Goal: Task Accomplishment & Management: Complete application form

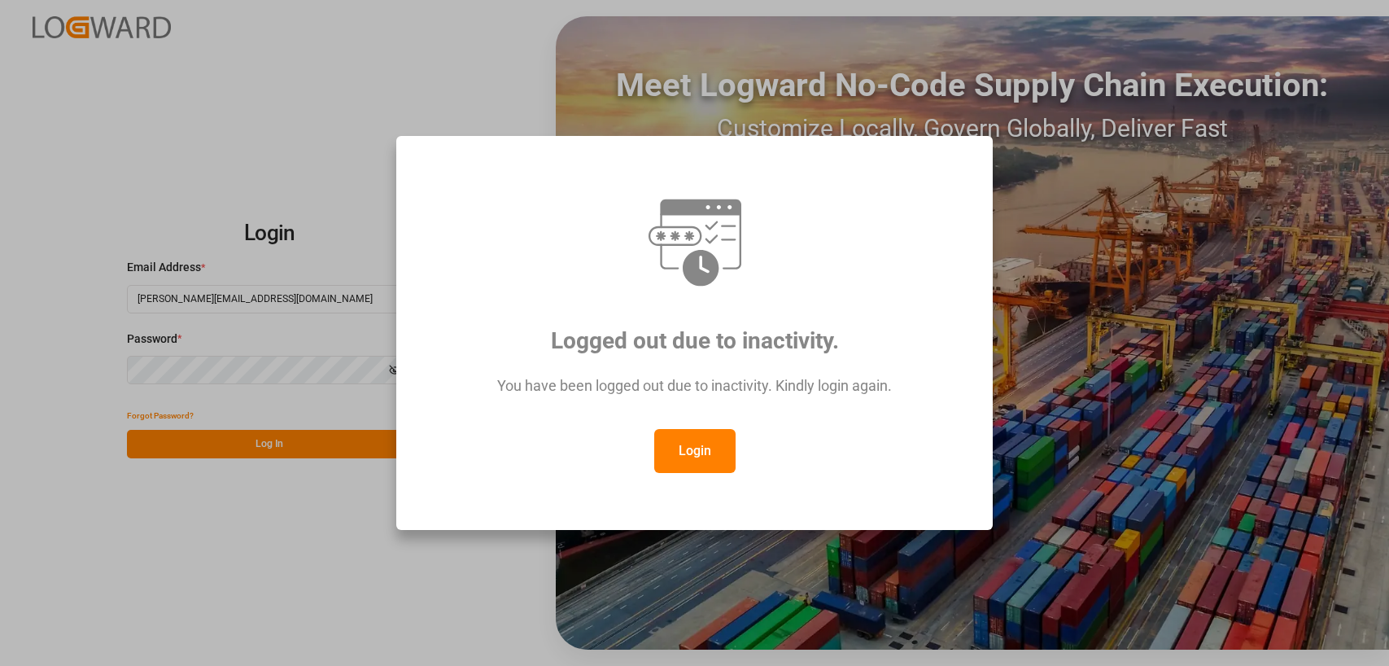
click at [672, 453] on button "Login" at bounding box center [694, 451] width 81 height 44
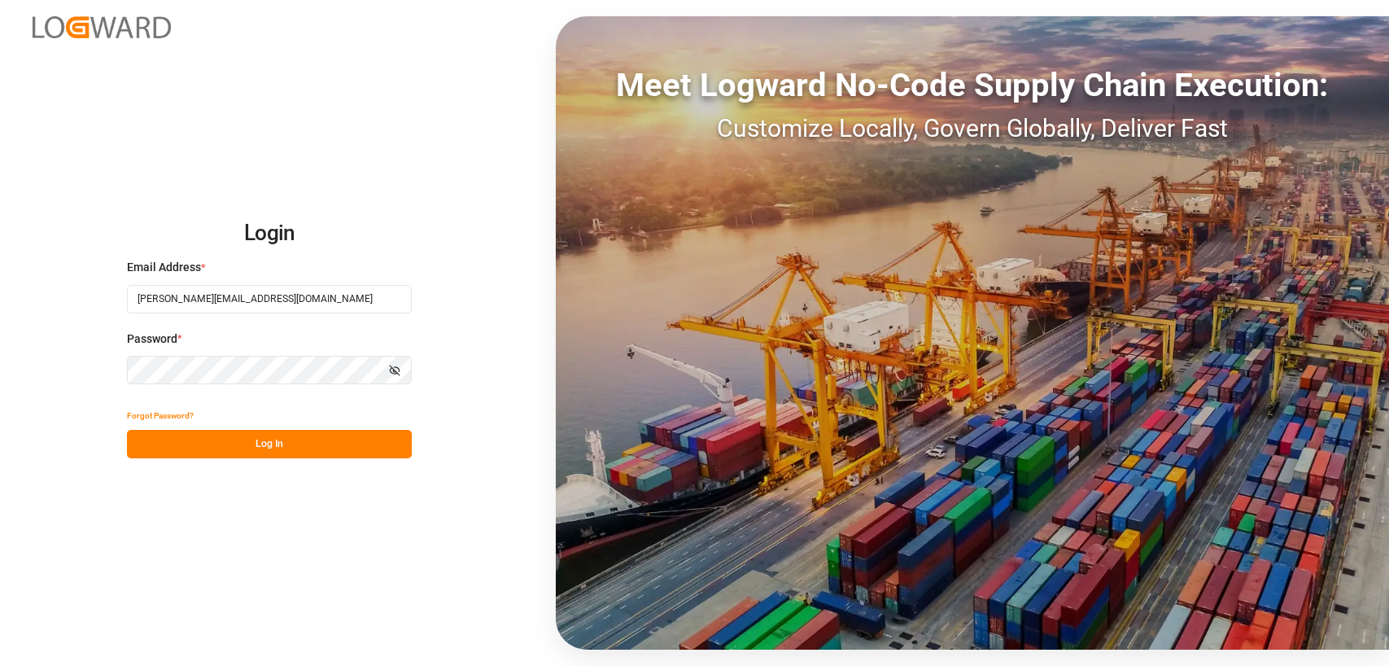
click at [233, 456] on button "Log In" at bounding box center [269, 444] width 285 height 28
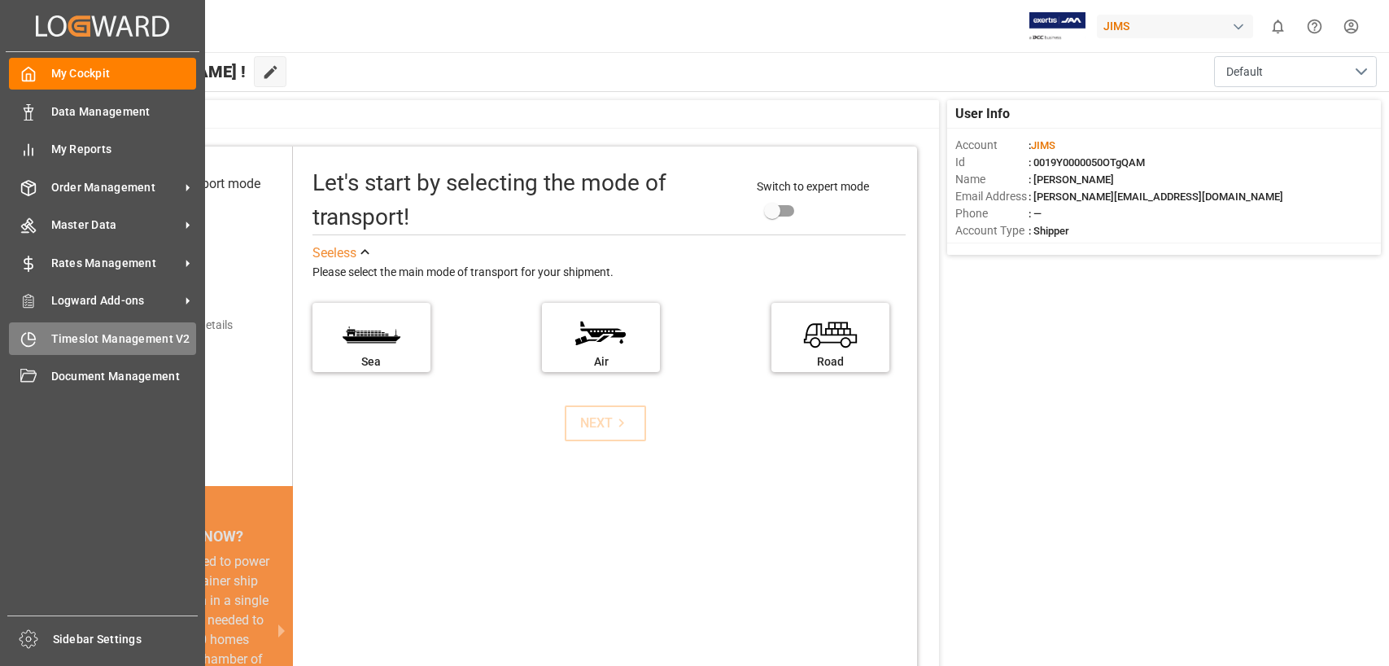
click at [85, 334] on span "Timeslot Management V2" at bounding box center [124, 338] width 146 height 17
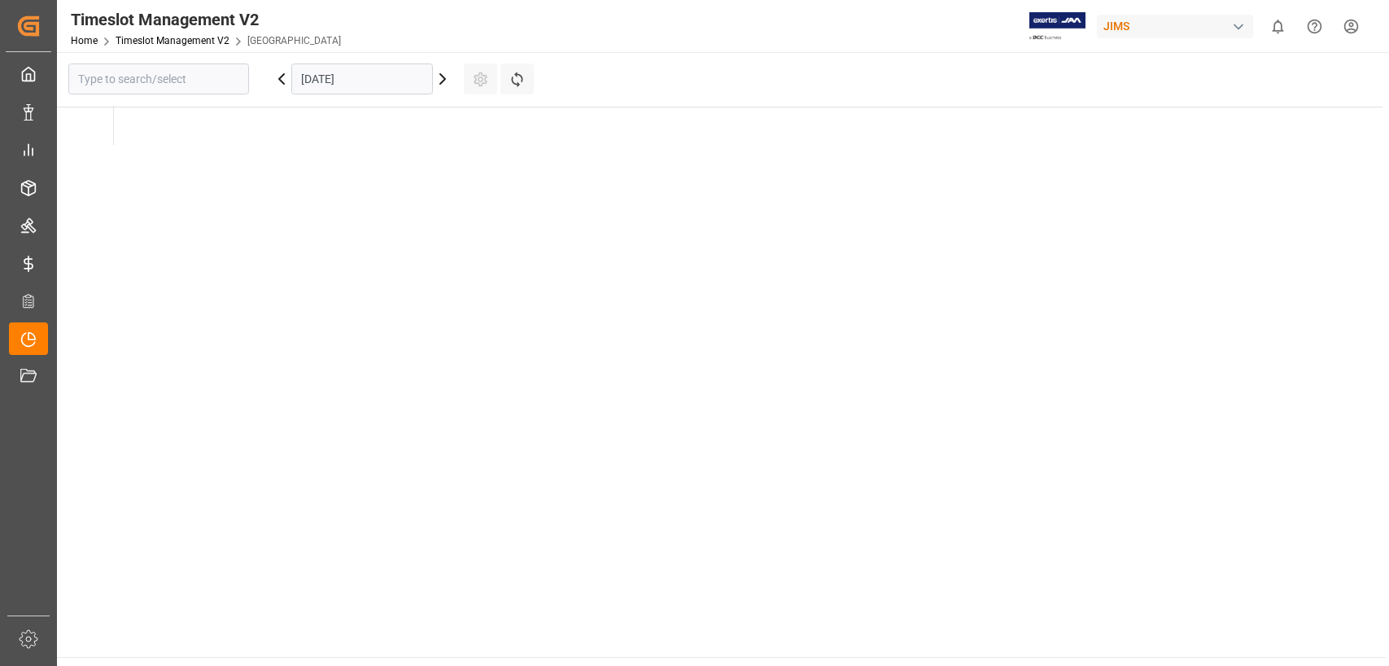
type input "[GEOGRAPHIC_DATA]"
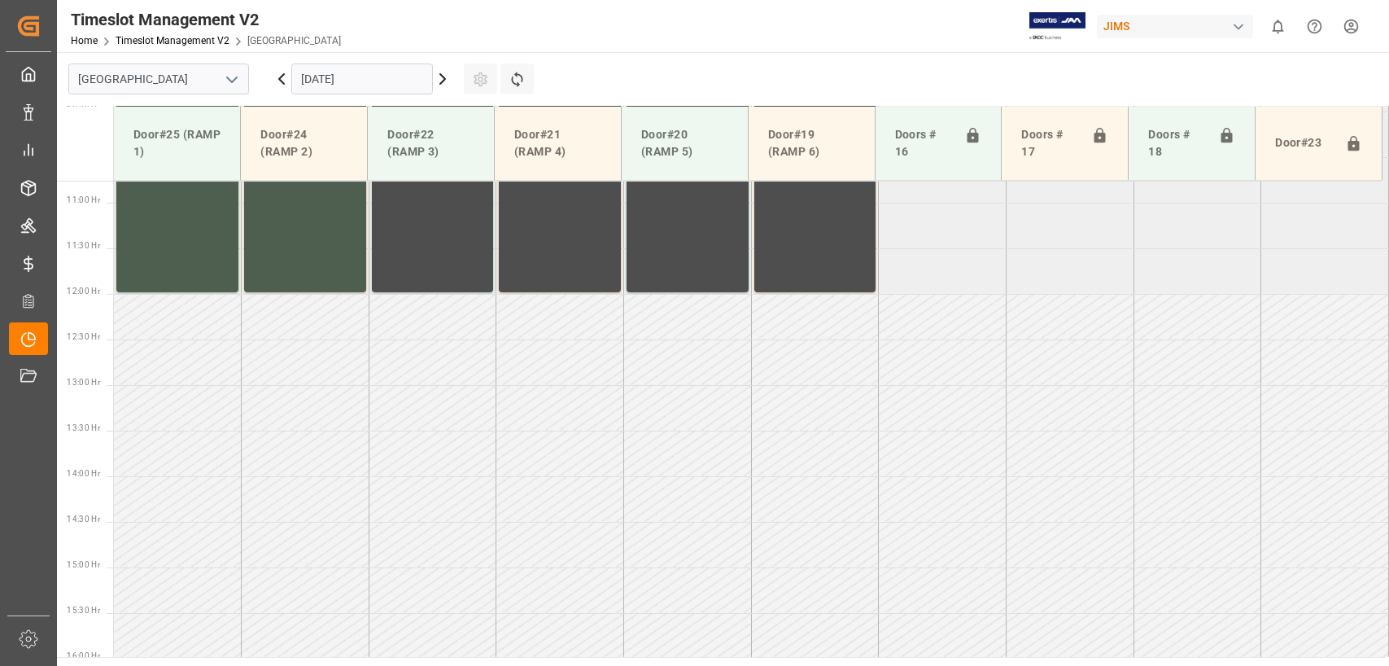
scroll to position [1009, 0]
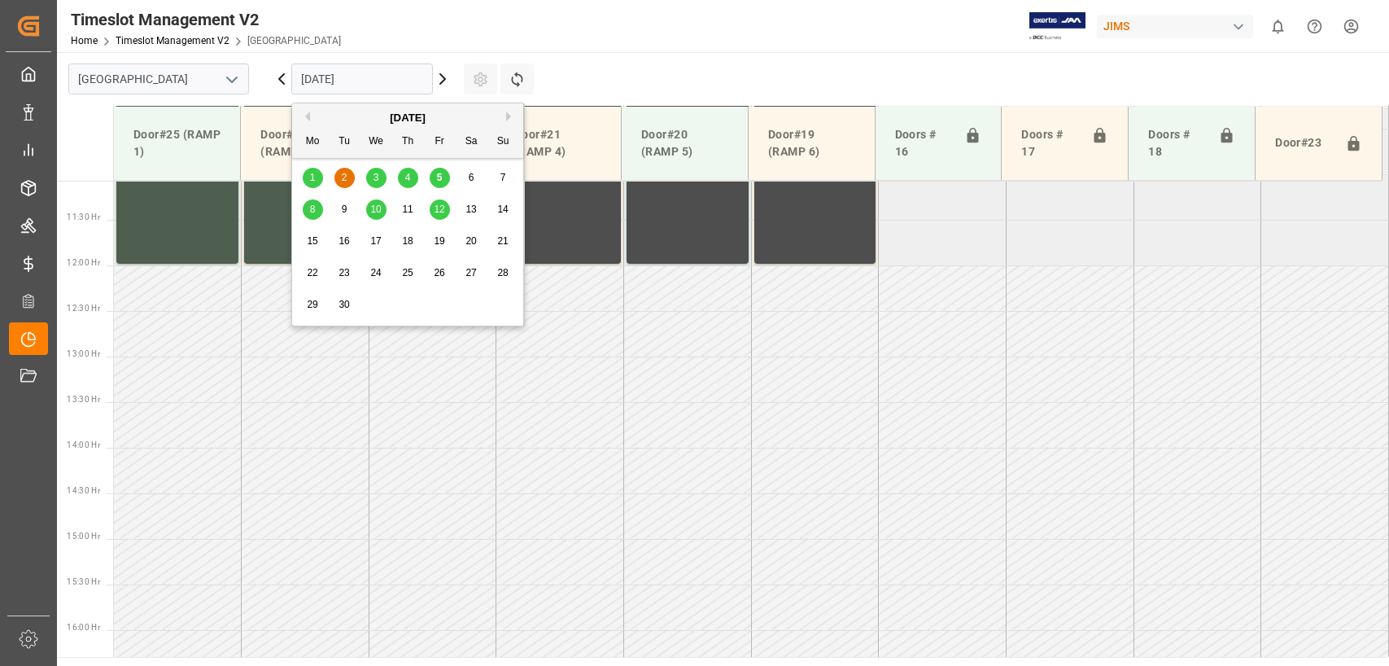
click at [394, 81] on input "[DATE]" at bounding box center [362, 78] width 142 height 31
click at [372, 205] on span "10" at bounding box center [375, 208] width 11 height 11
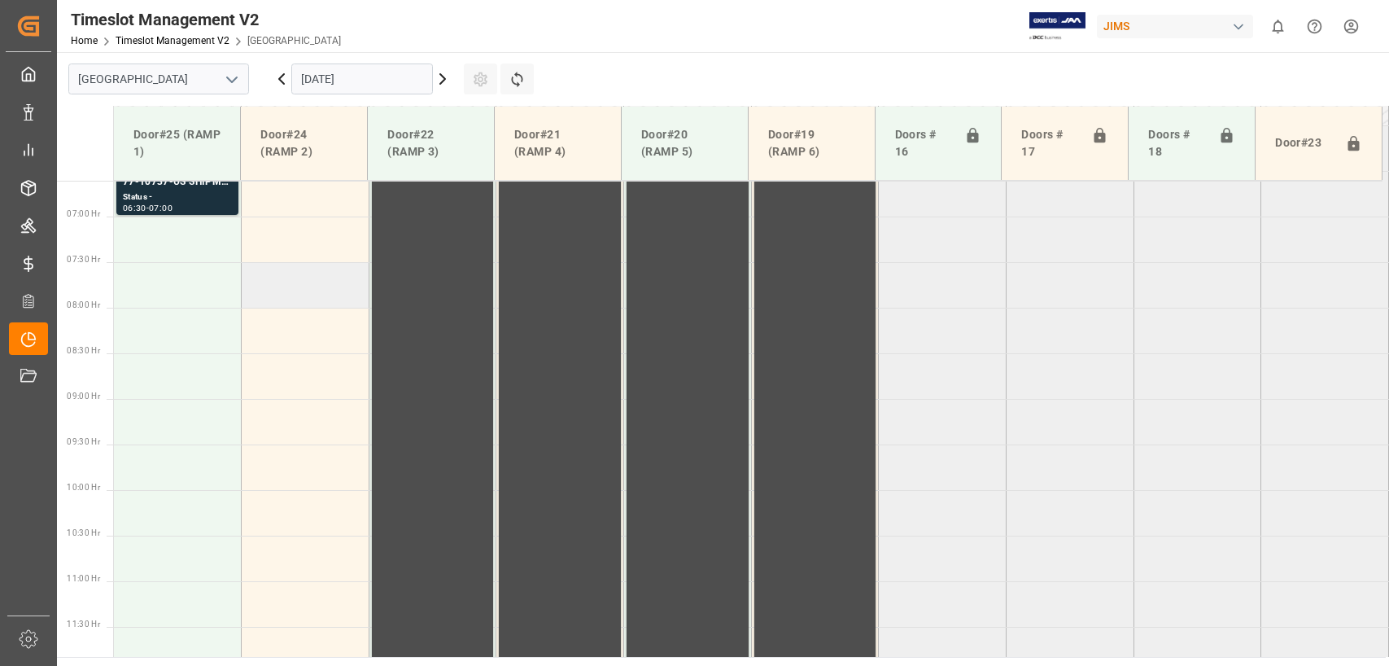
scroll to position [521, 0]
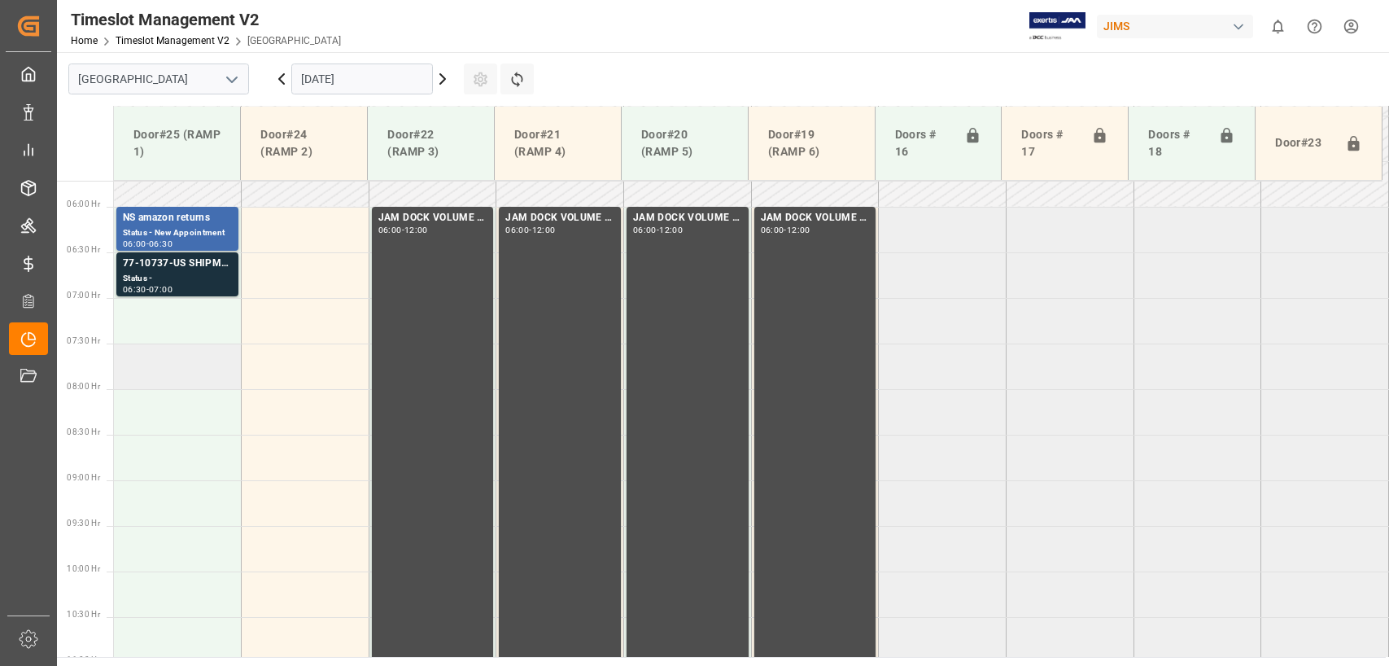
click at [141, 348] on td at bounding box center [178, 366] width 128 height 46
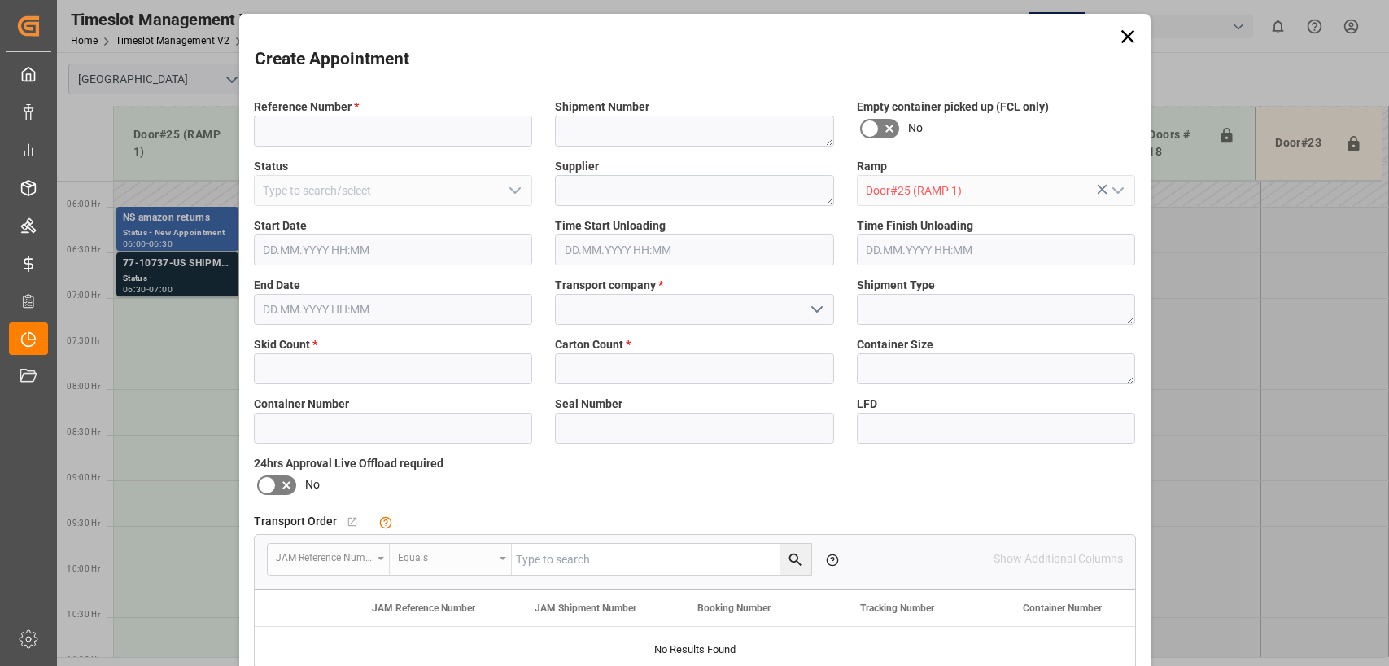
type input "[DATE] 07:30"
type input "[DATE] 08:00"
click at [282, 114] on span "Reference Number *" at bounding box center [306, 106] width 105 height 17
click at [271, 133] on input at bounding box center [393, 131] width 279 height 31
type input "77-10814-us"
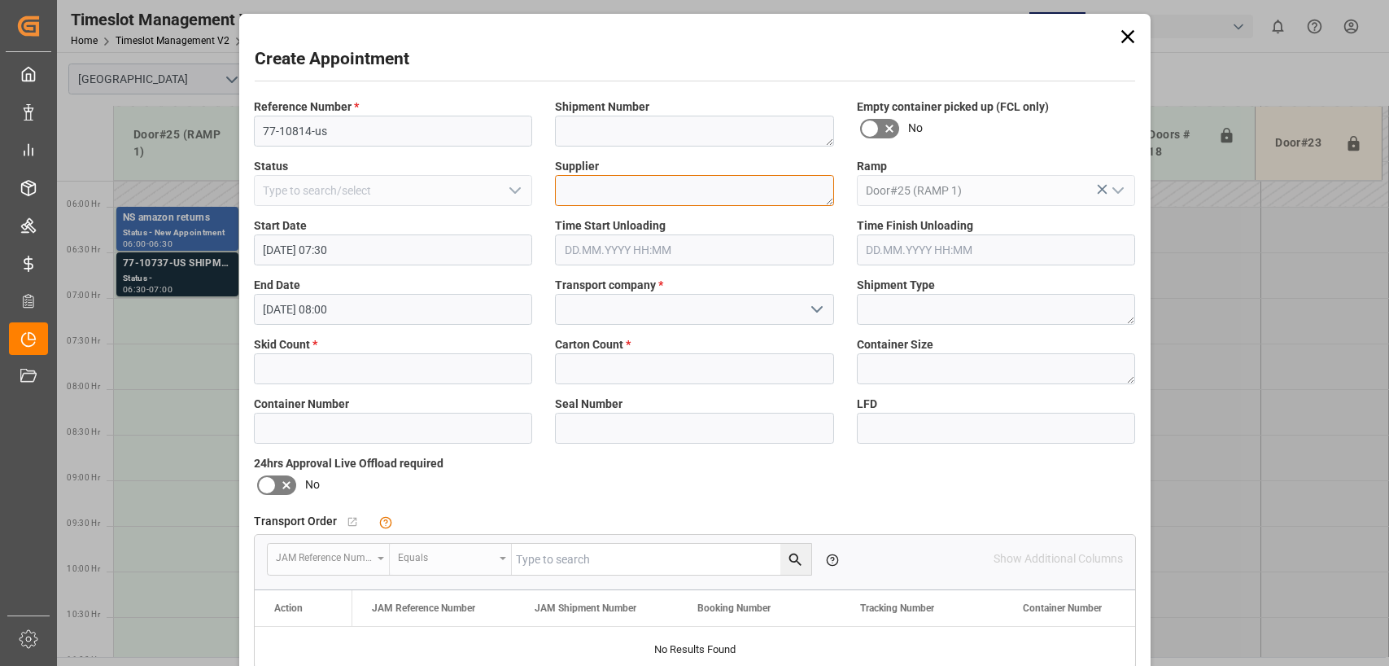
click at [599, 196] on textarea at bounding box center [694, 190] width 279 height 31
type textarea "chauvet lighting"
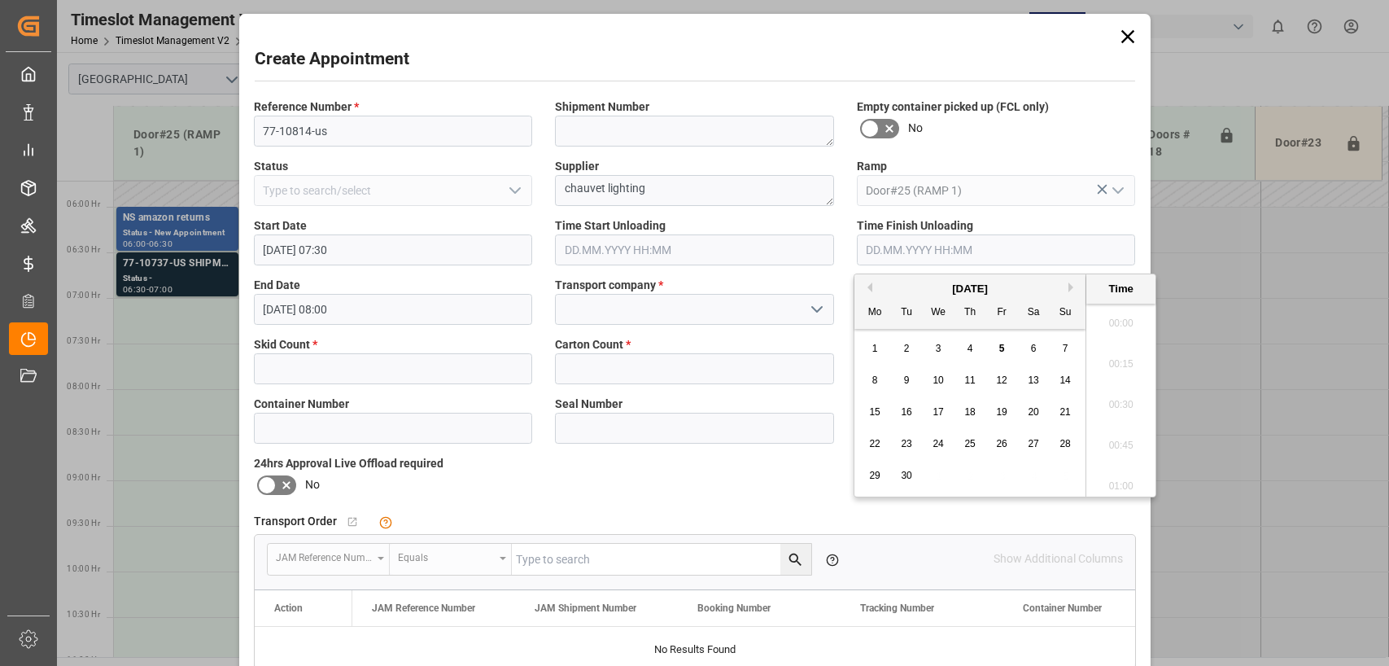
scroll to position [1918, 0]
click at [572, 311] on input at bounding box center [694, 309] width 279 height 31
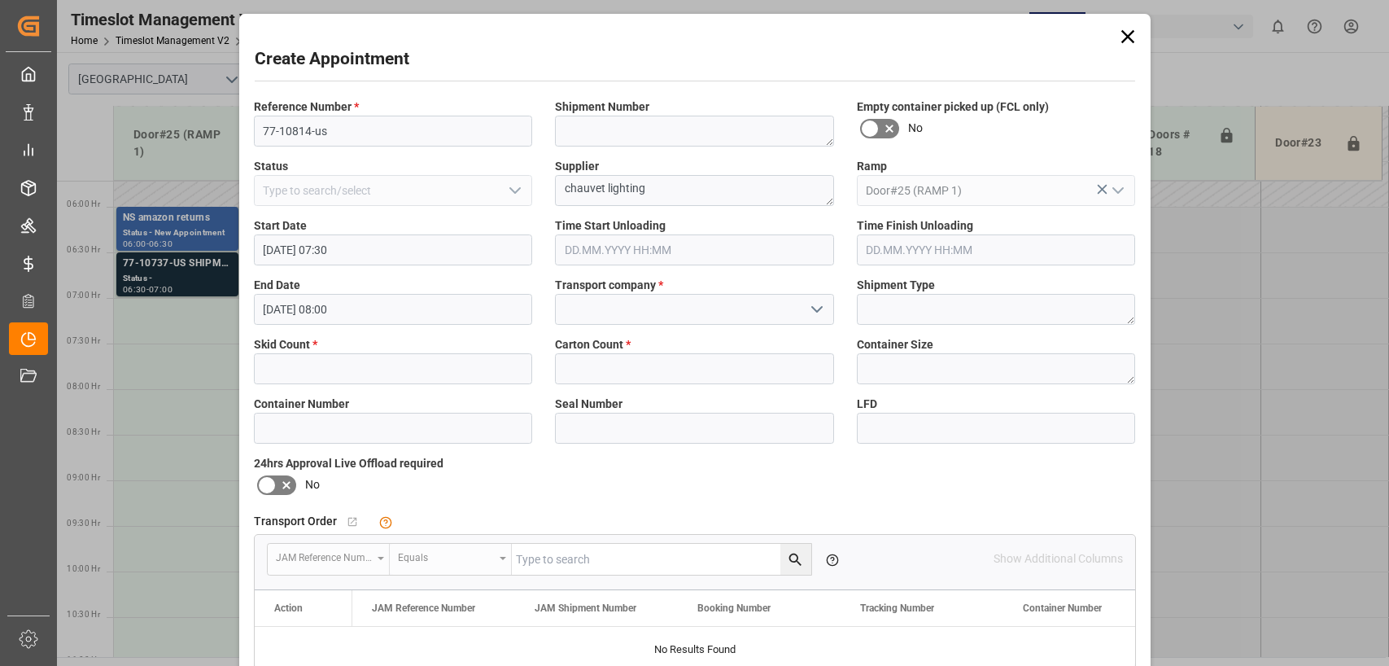
click at [810, 311] on icon "open menu" at bounding box center [817, 309] width 20 height 20
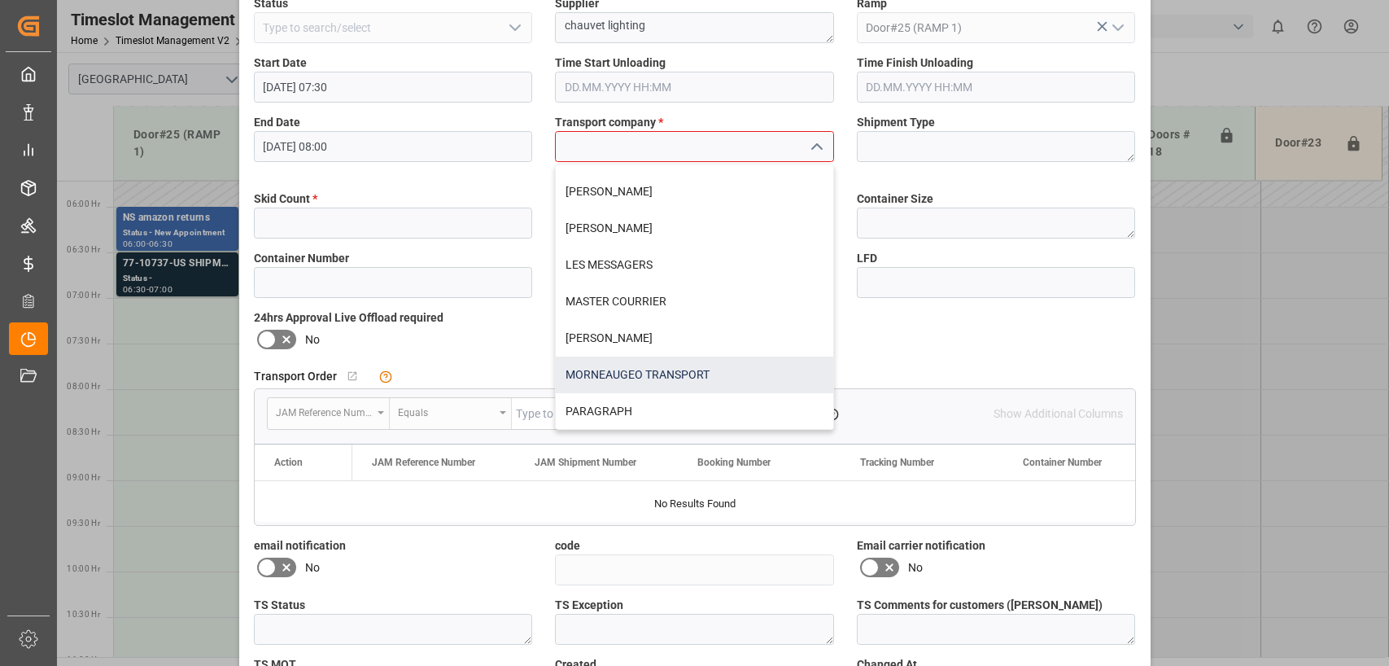
scroll to position [281, 0]
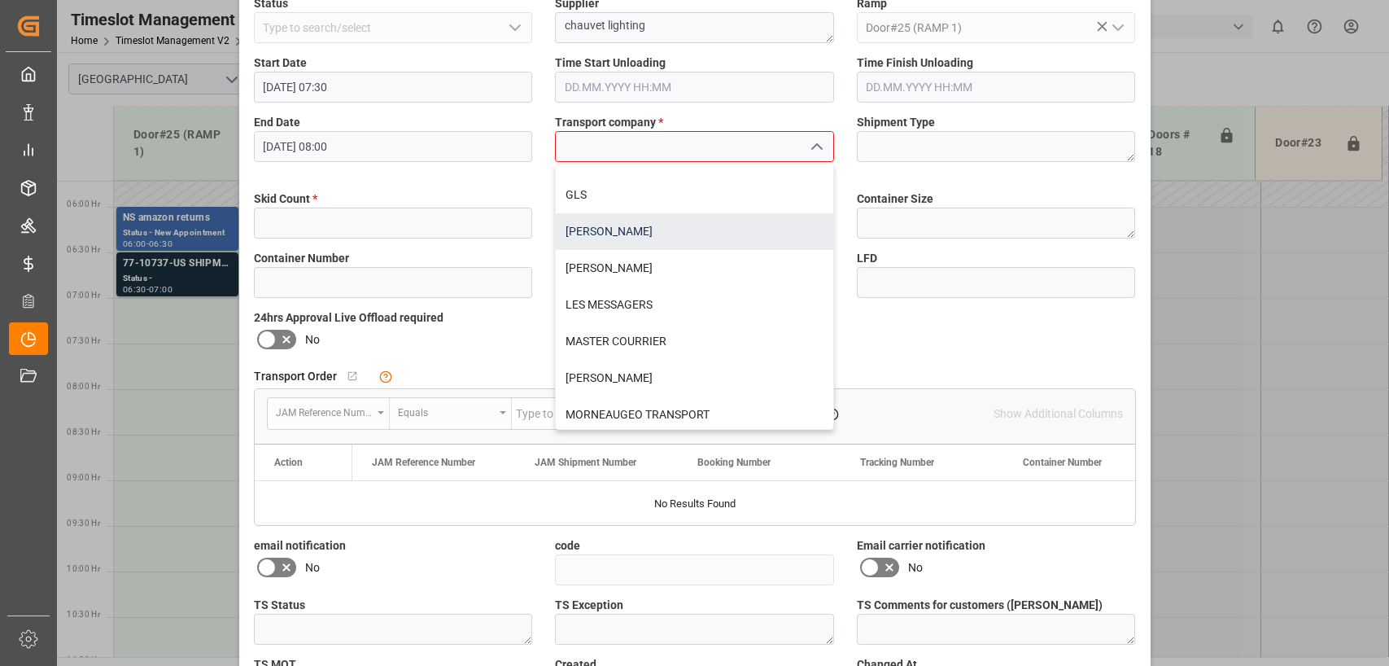
click at [600, 234] on div "[PERSON_NAME]" at bounding box center [694, 231] width 277 height 37
type input "[PERSON_NAME]"
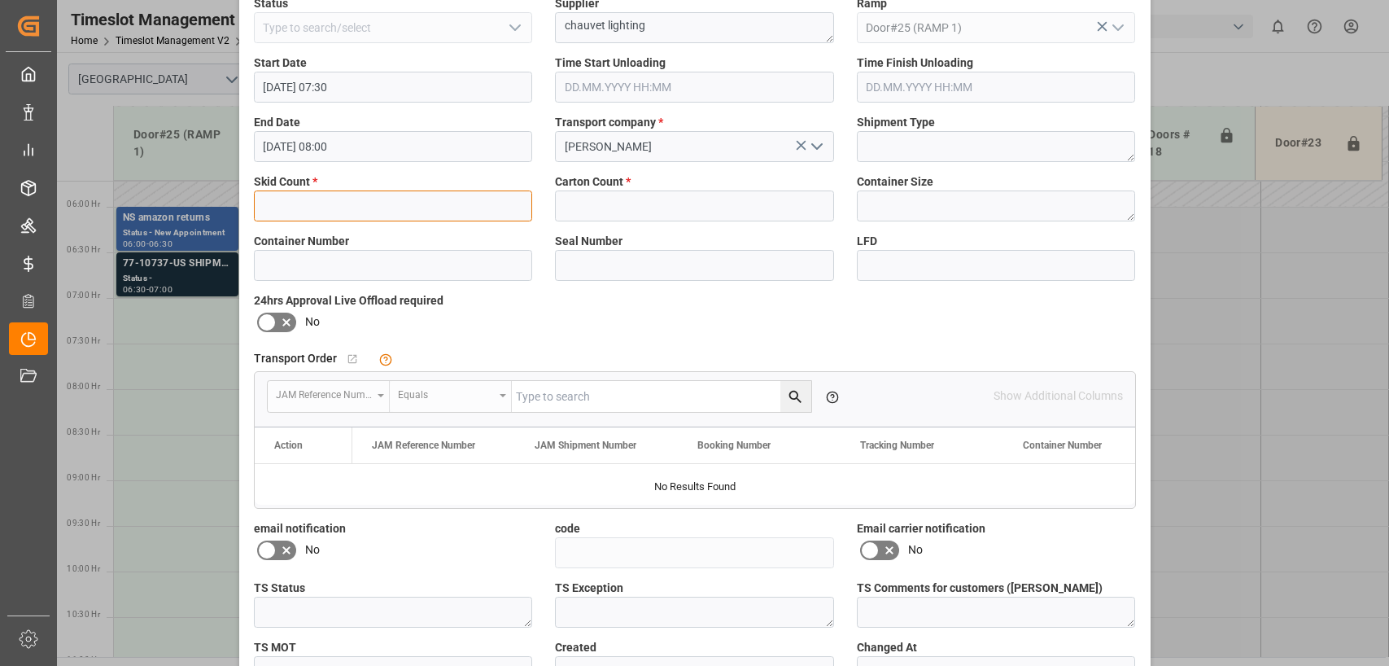
click at [309, 195] on input "text" at bounding box center [393, 205] width 279 height 31
type input "2"
type input "45"
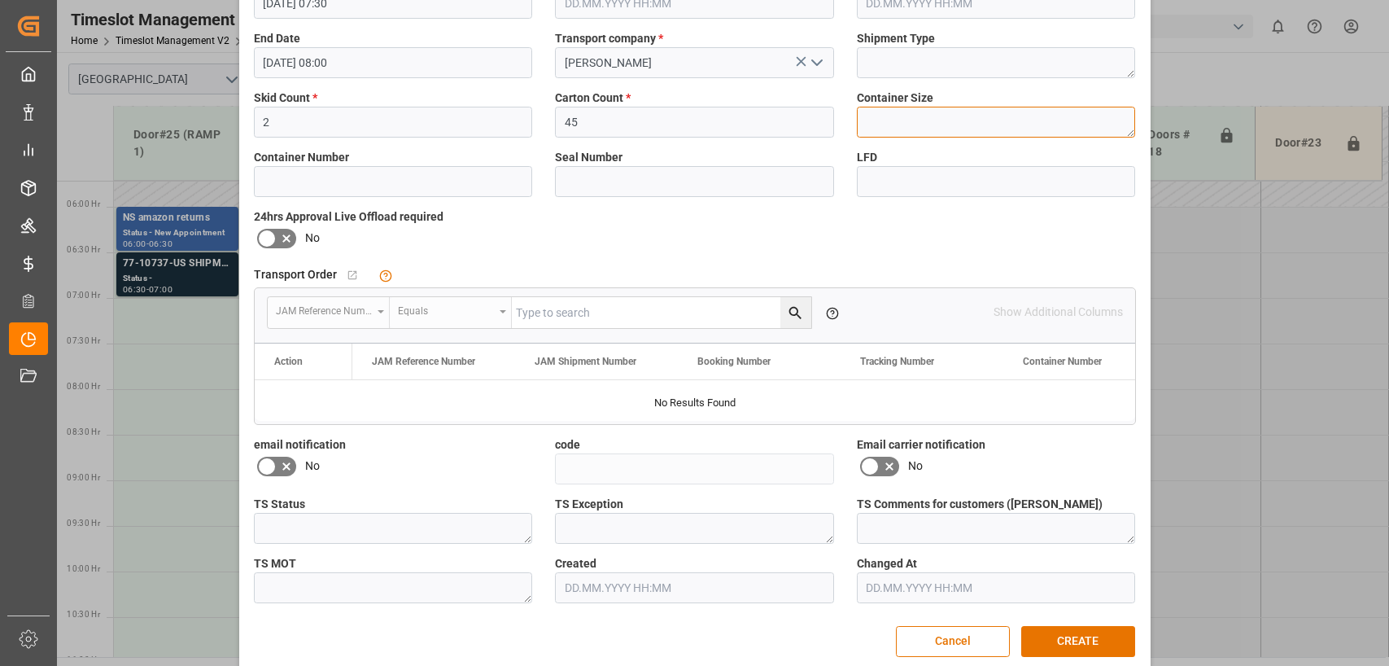
scroll to position [267, 0]
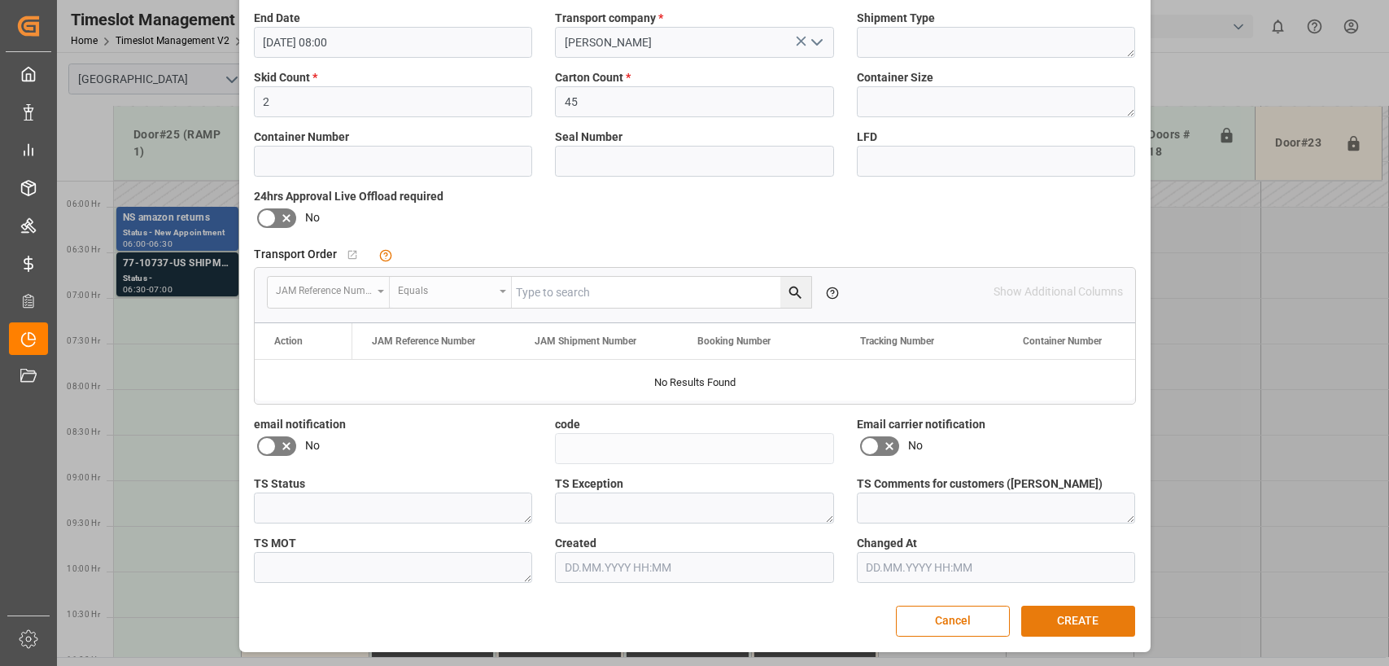
click at [1054, 618] on button "CREATE" at bounding box center [1078, 620] width 114 height 31
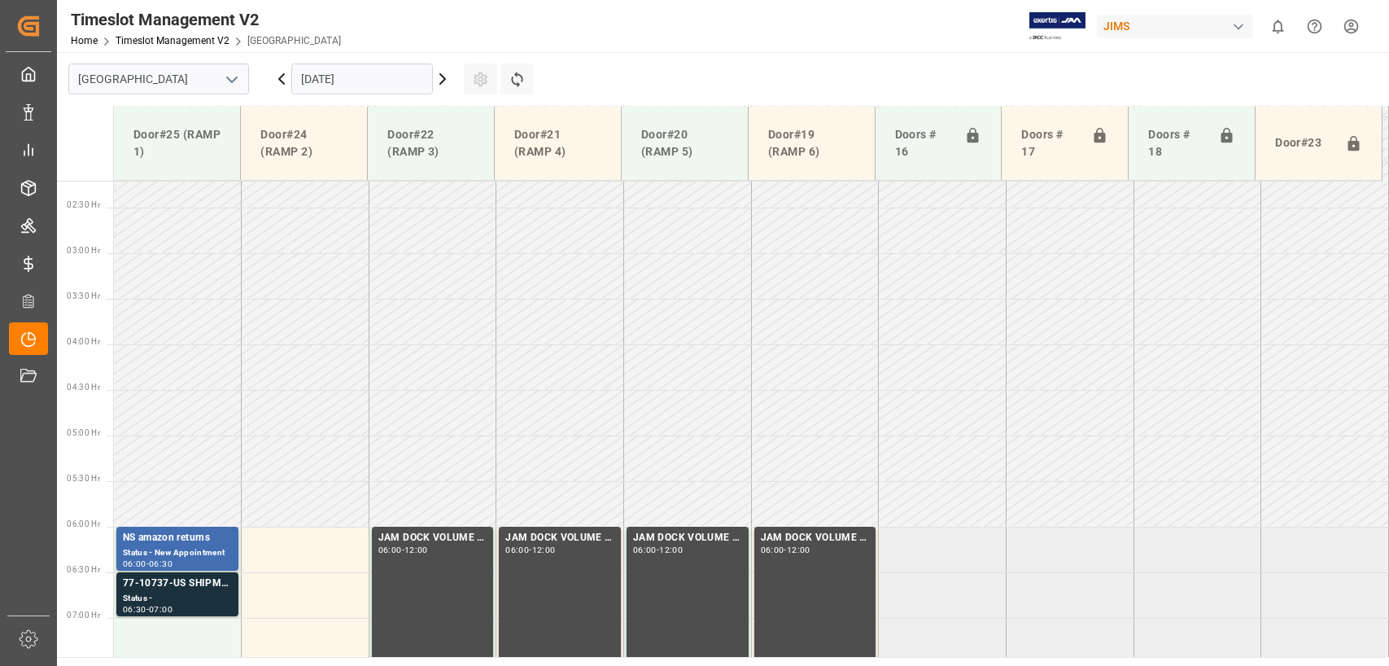
scroll to position [0, 0]
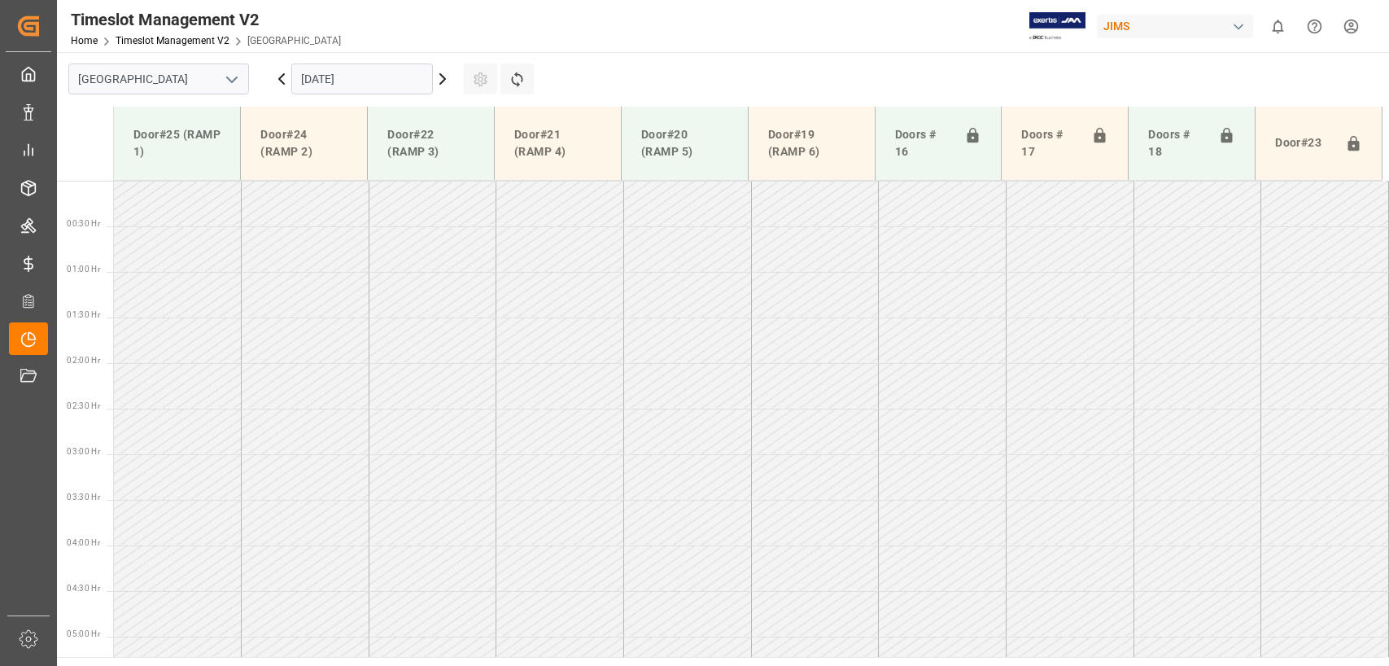
click at [378, 80] on input "[DATE]" at bounding box center [362, 78] width 142 height 31
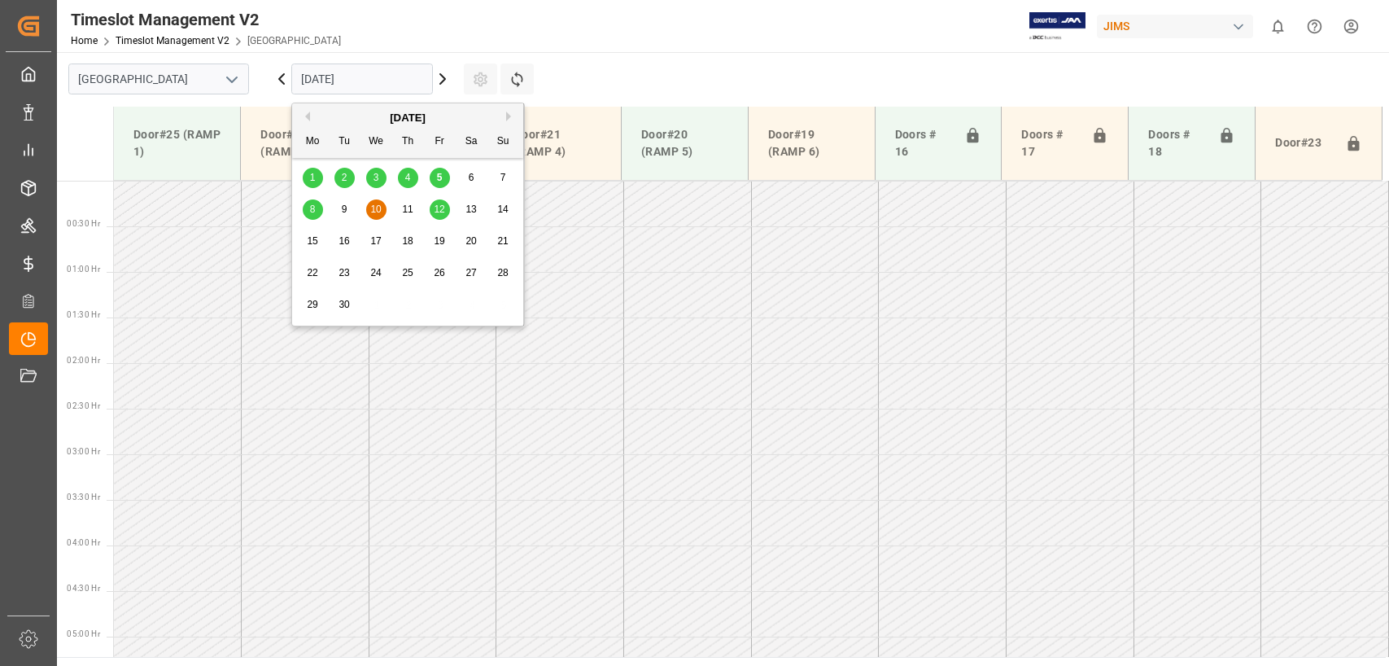
click at [345, 207] on span "9" at bounding box center [345, 208] width 6 height 11
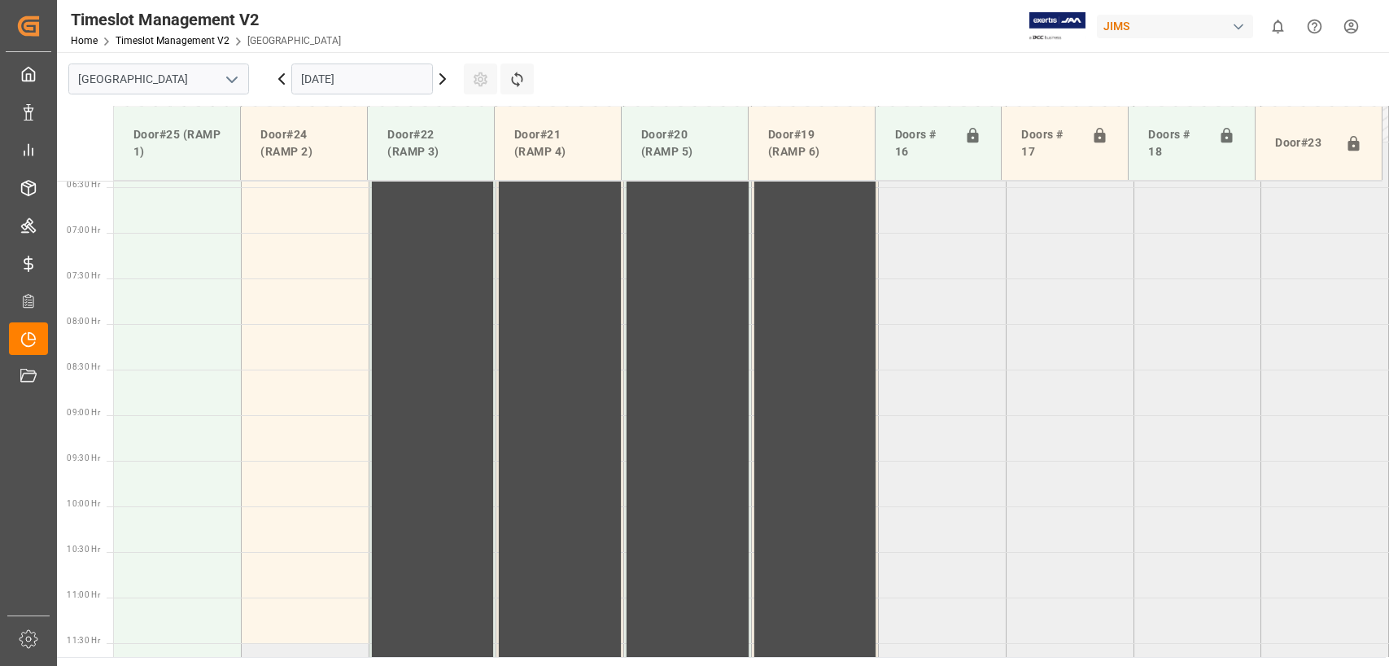
scroll to position [521, 0]
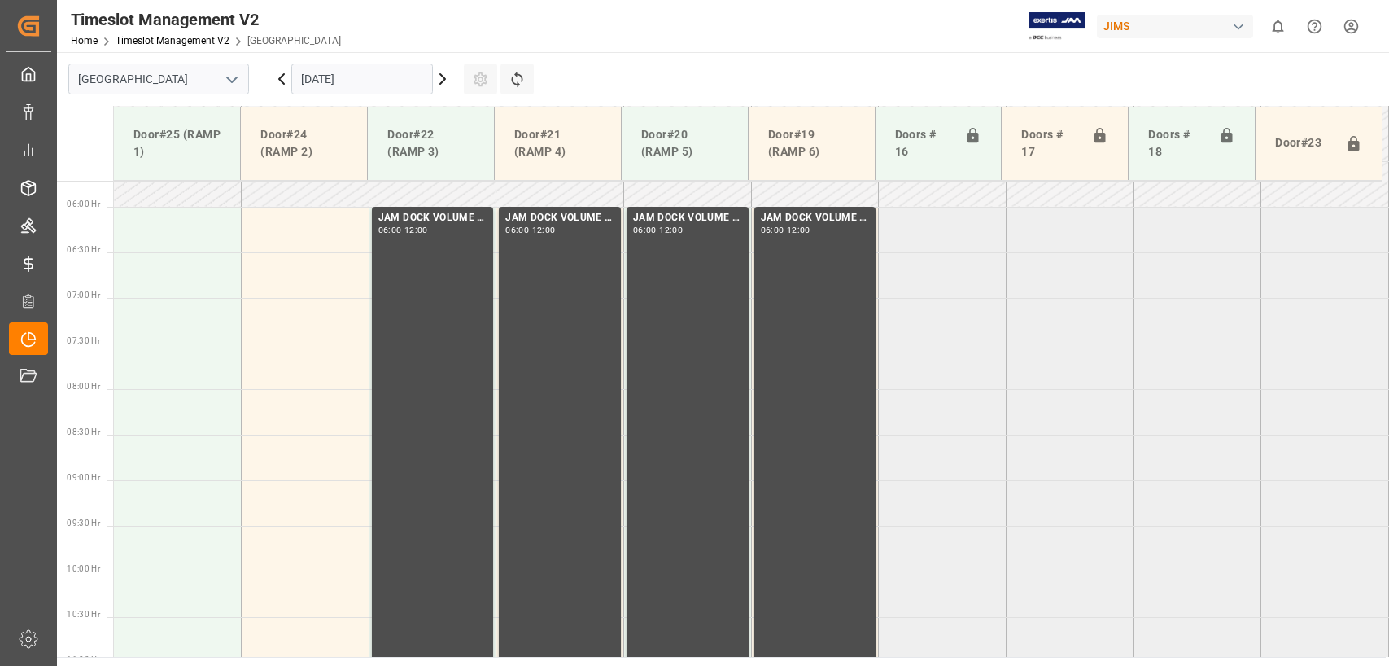
click at [442, 80] on icon at bounding box center [443, 79] width 20 height 20
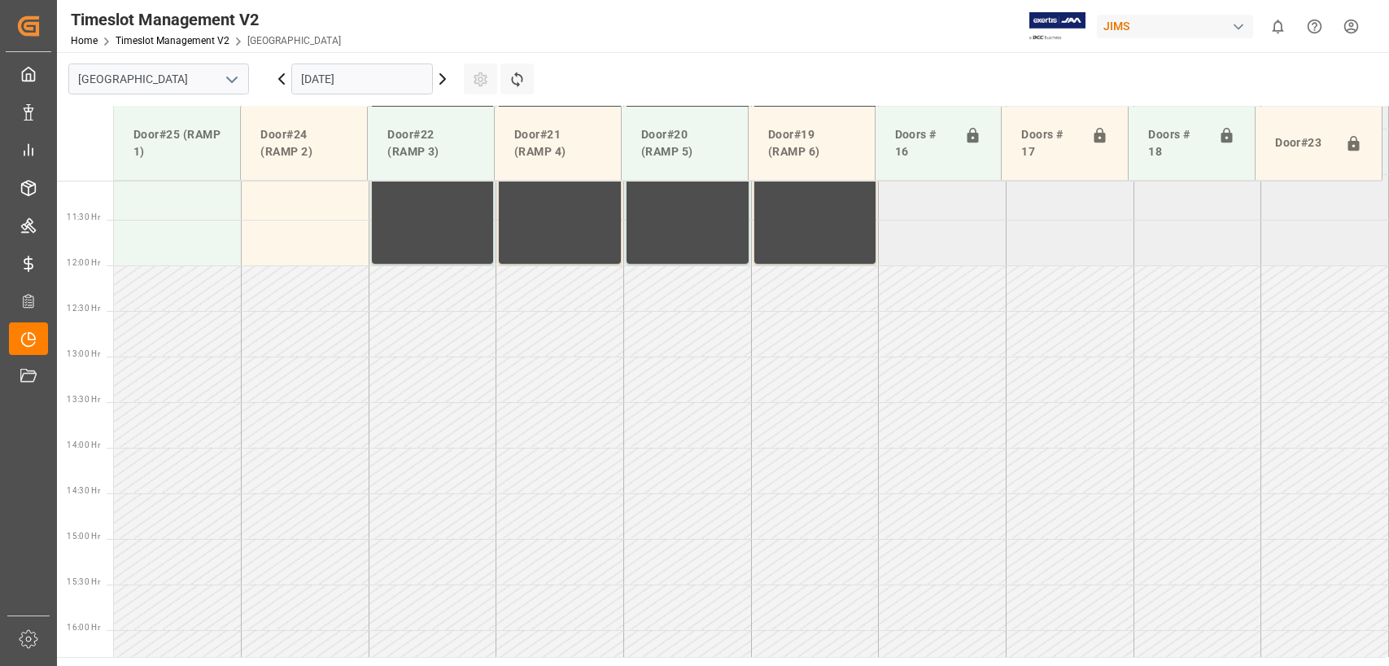
scroll to position [602, 0]
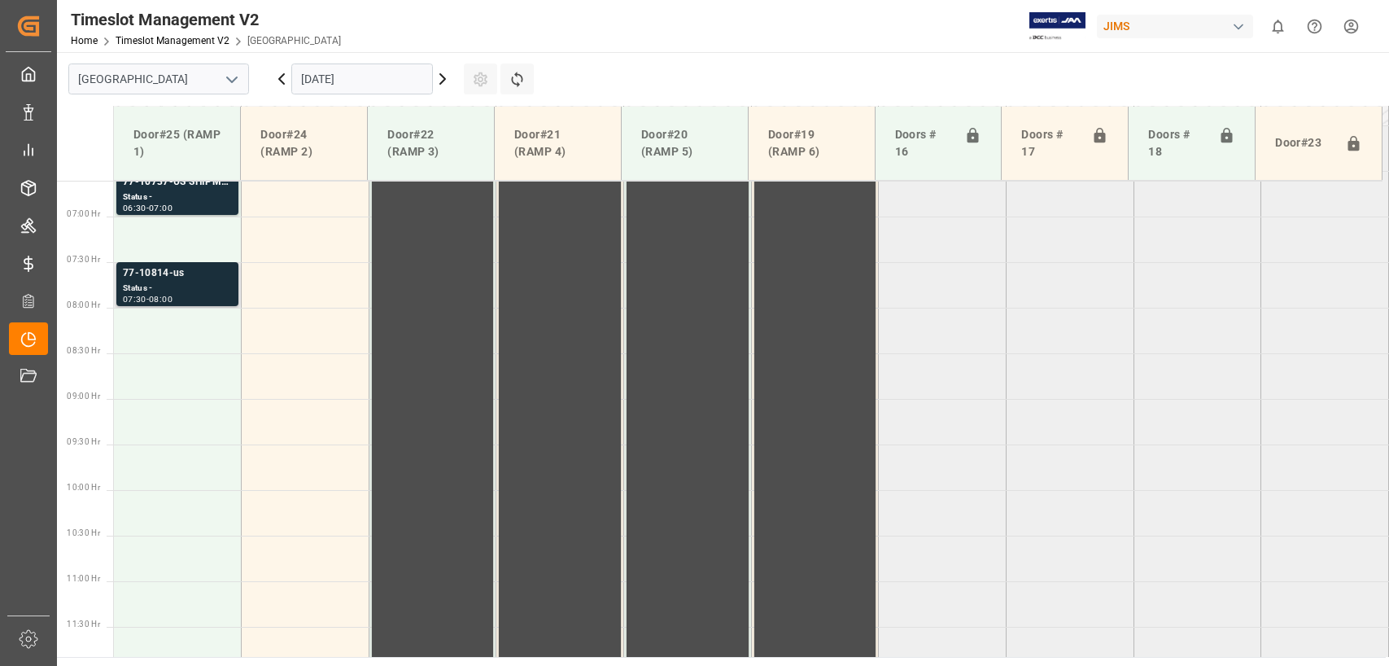
click at [150, 280] on div "77-10814-us" at bounding box center [177, 273] width 109 height 16
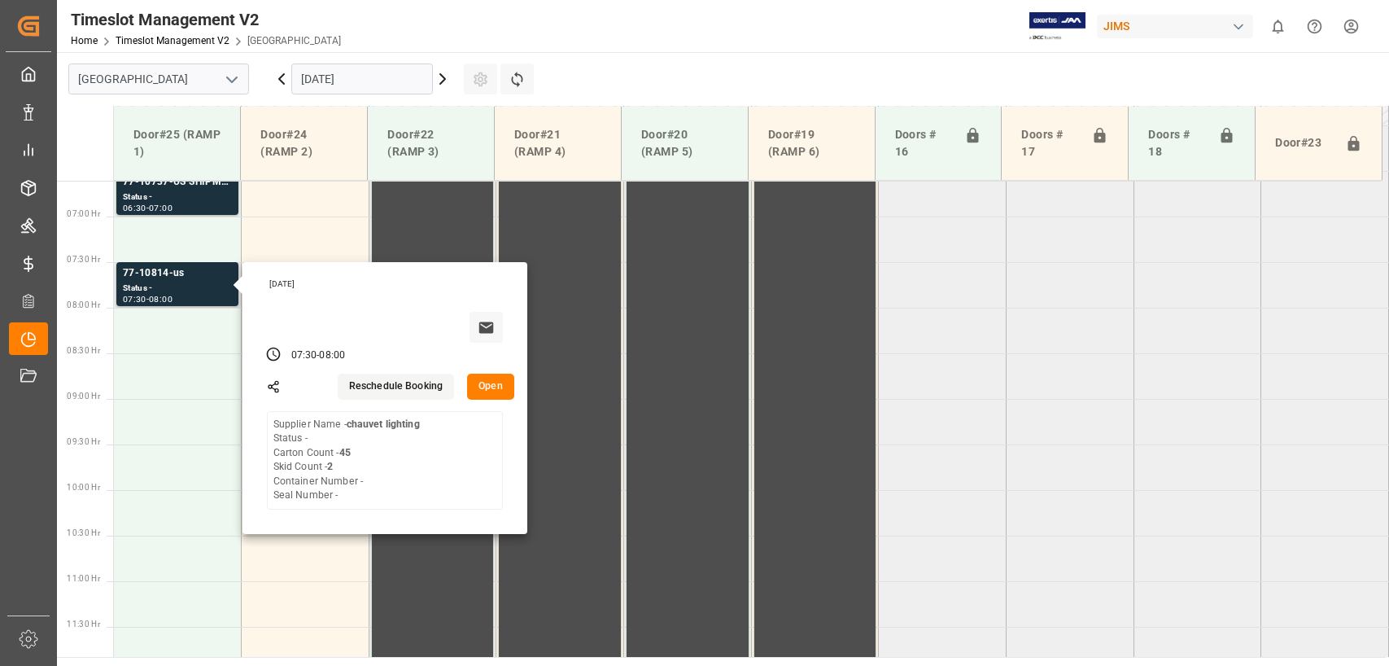
click at [385, 385] on button "Reschedule Booking" at bounding box center [396, 386] width 116 height 26
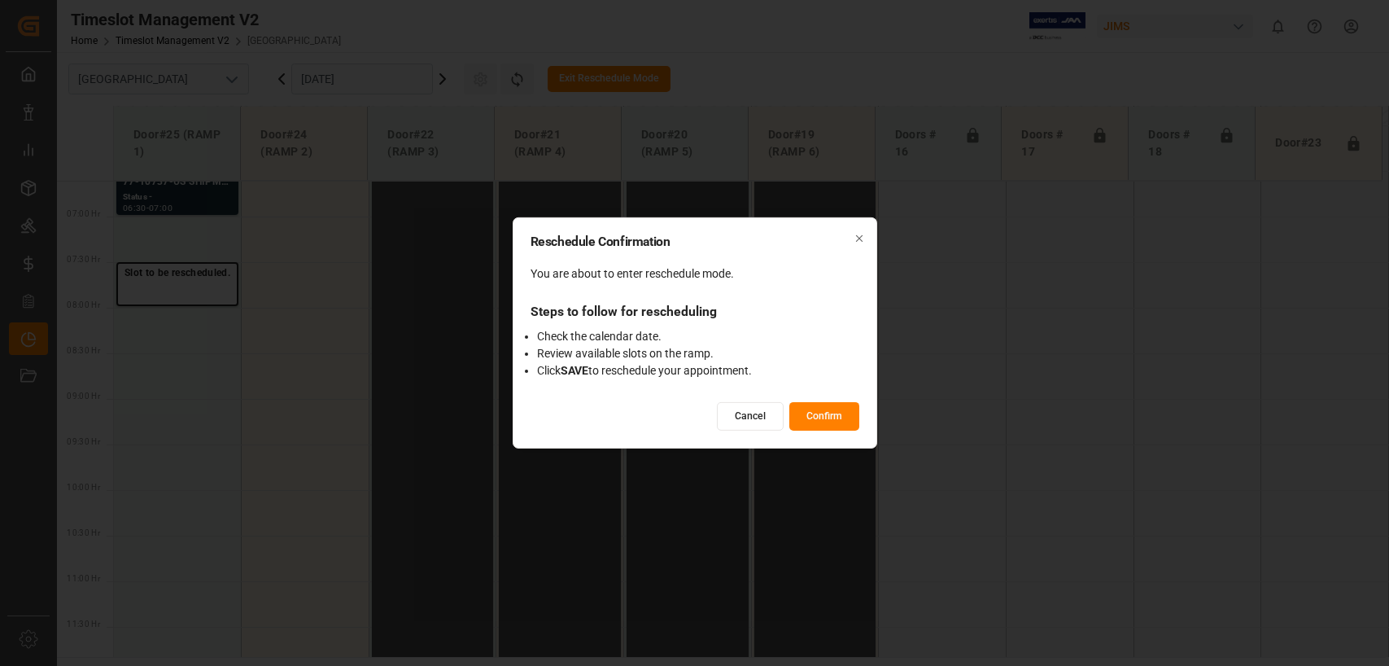
click at [814, 416] on button "Confirm" at bounding box center [824, 416] width 70 height 28
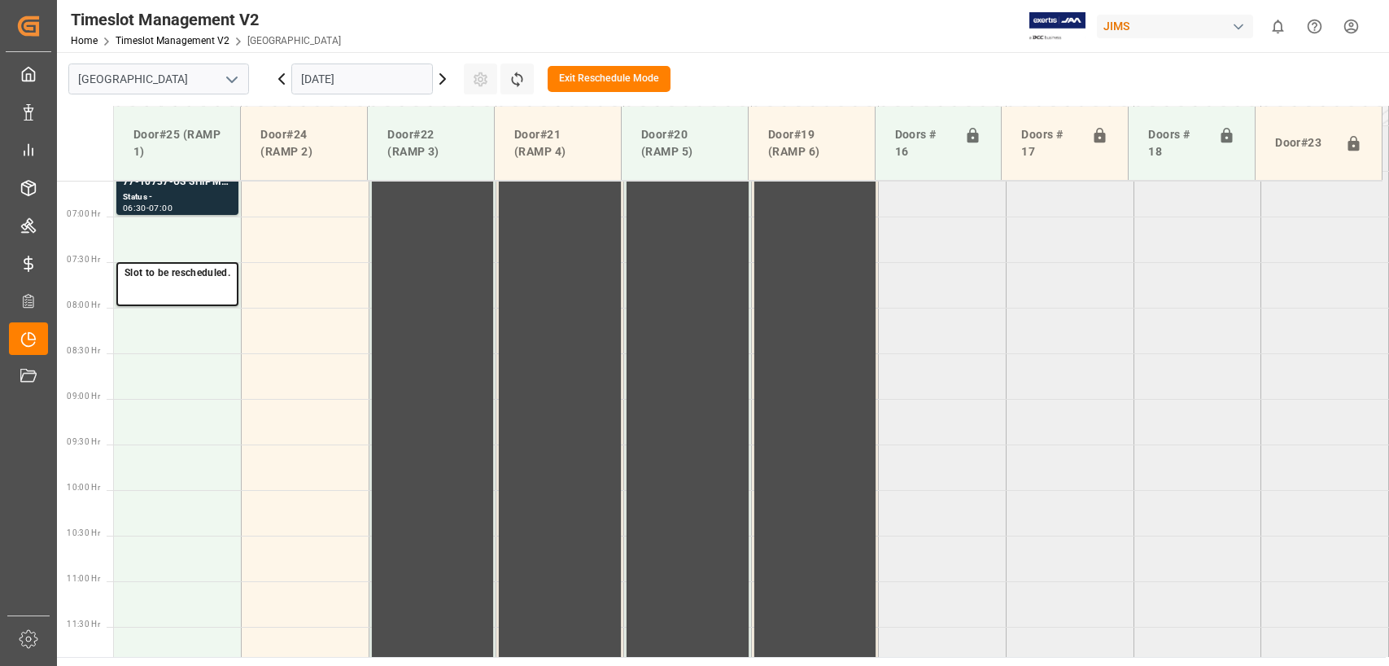
click at [371, 87] on input "[DATE]" at bounding box center [362, 78] width 142 height 31
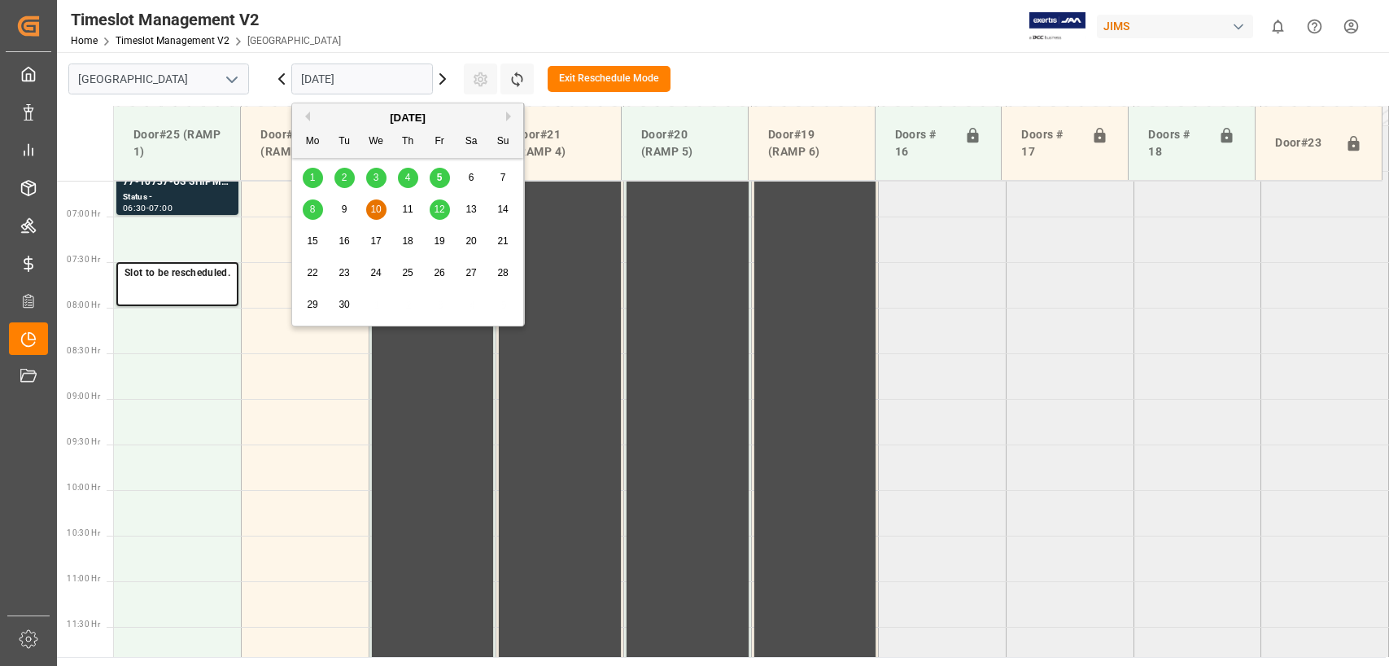
click at [346, 207] on span "9" at bounding box center [345, 208] width 6 height 11
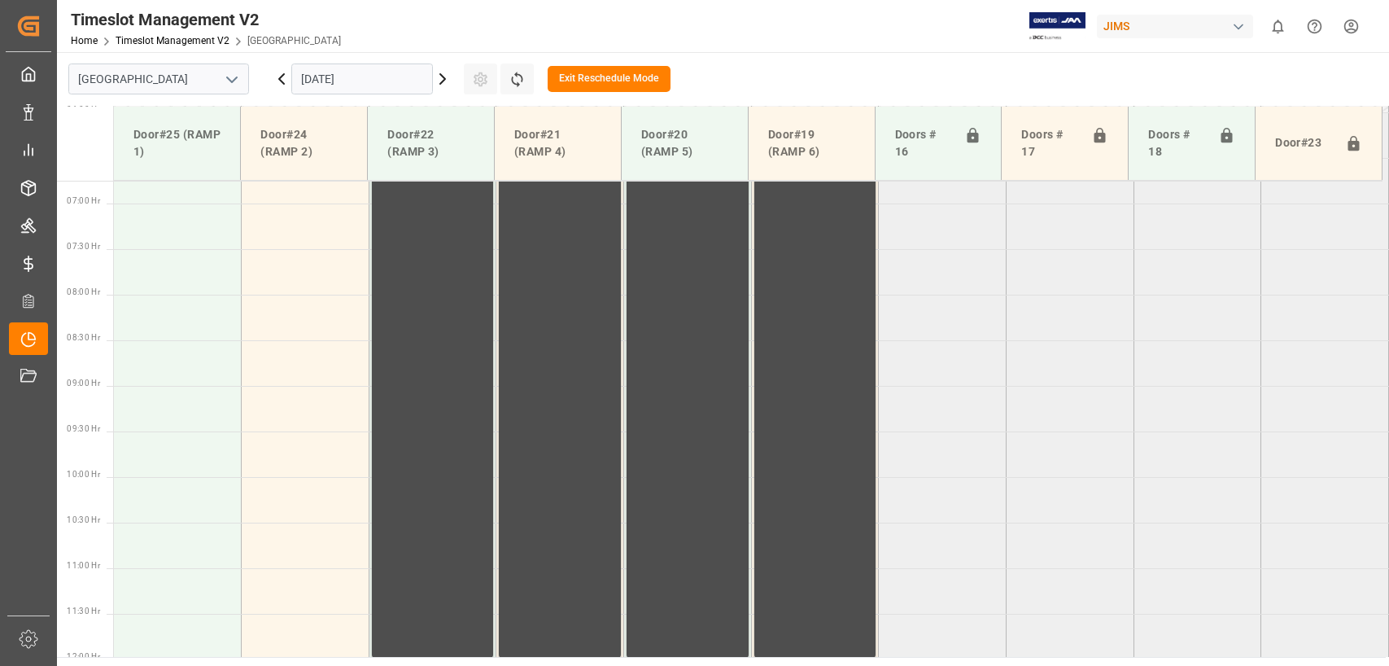
scroll to position [602, 0]
click at [174, 296] on td at bounding box center [178, 285] width 128 height 46
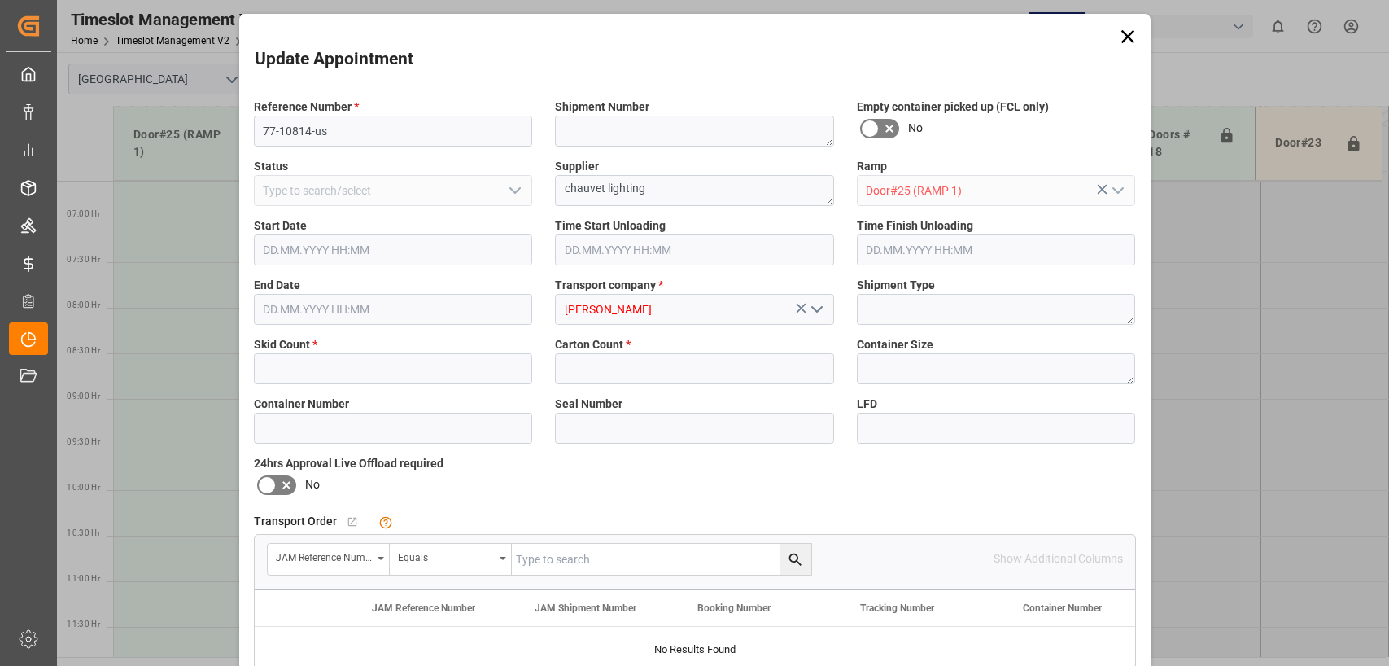
type input "2"
type input "45"
type input "[DATE] 07:30"
type input "[DATE] 08:00"
type input "[DATE] 16:26"
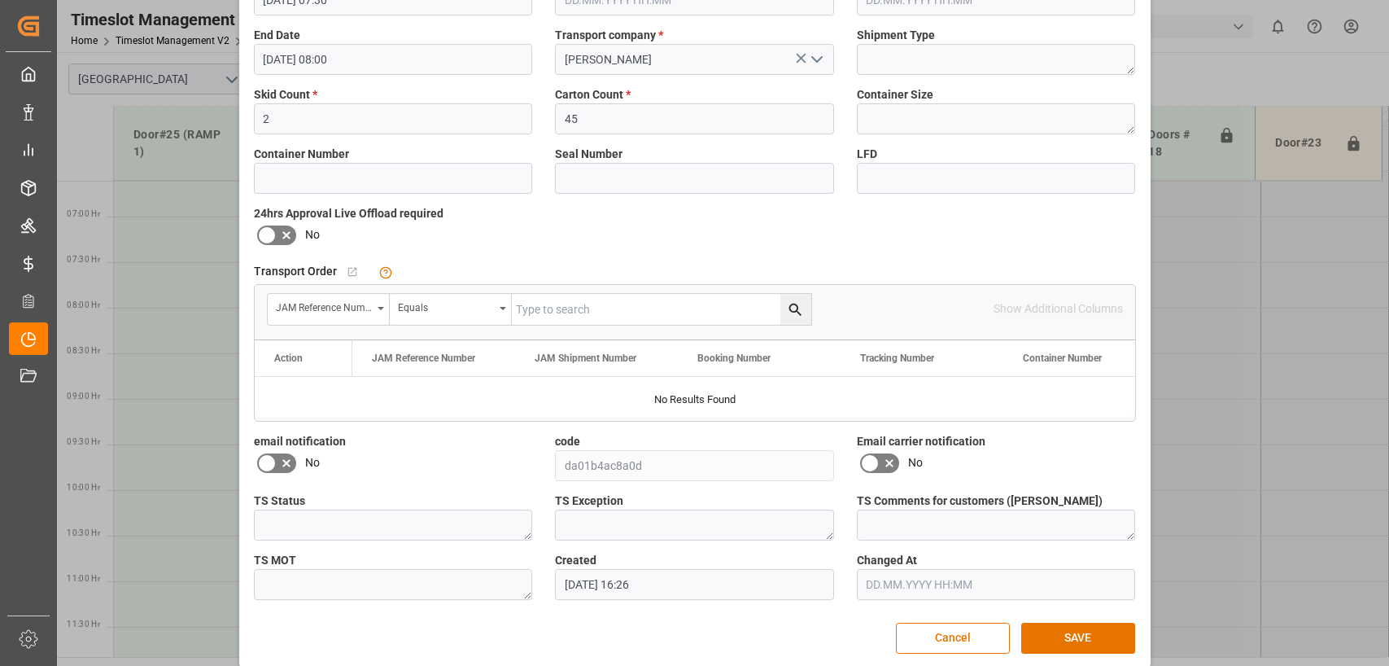
scroll to position [267, 0]
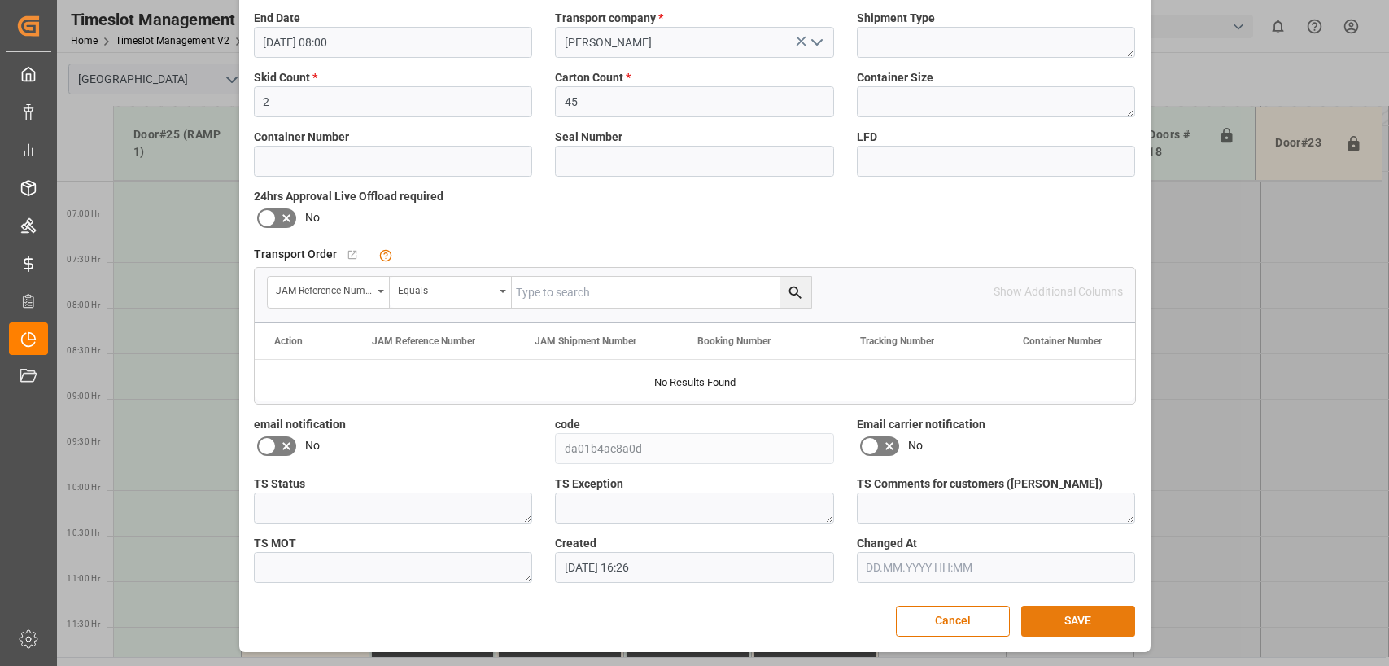
click at [1064, 624] on button "SAVE" at bounding box center [1078, 620] width 114 height 31
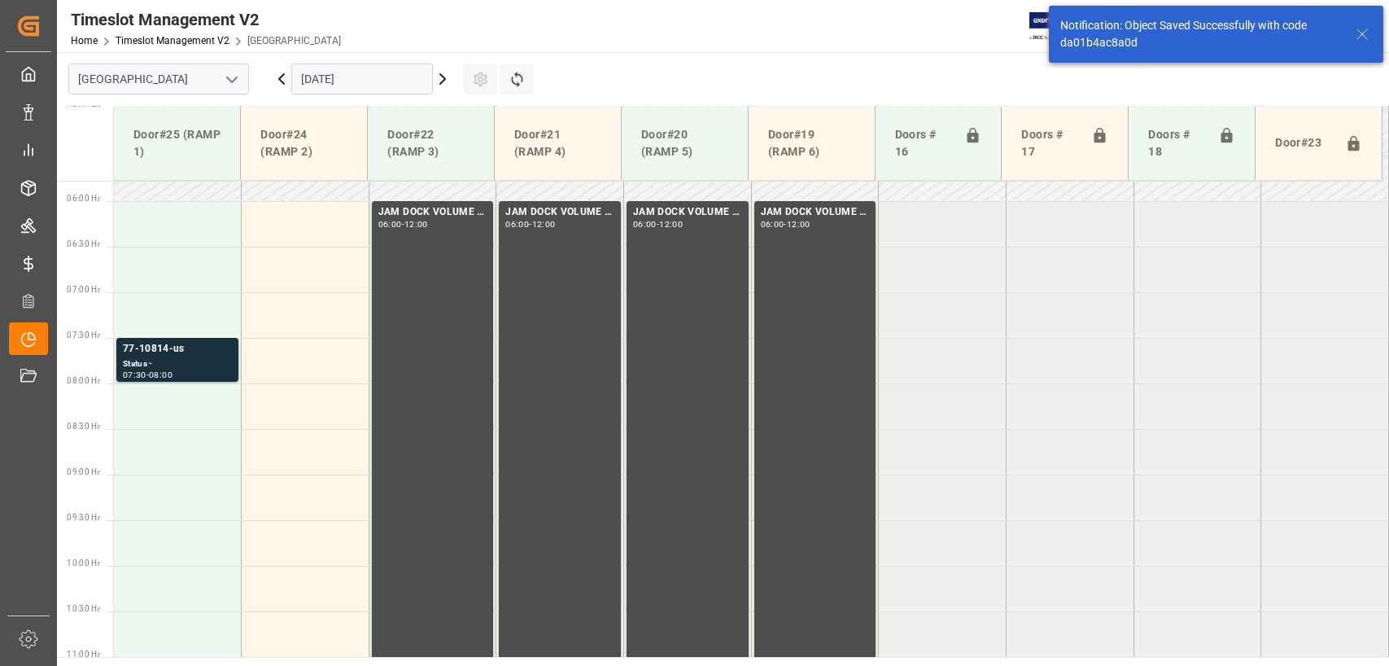
scroll to position [553, 0]
